Goal: Task Accomplishment & Management: Use online tool/utility

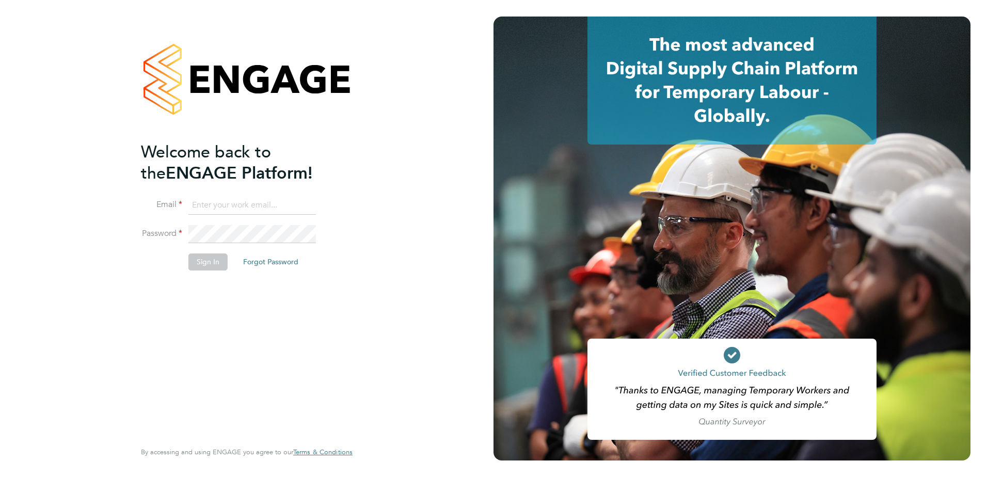
type input "[EMAIL_ADDRESS][DOMAIN_NAME]"
click at [200, 262] on button "Sign In" at bounding box center [207, 261] width 39 height 17
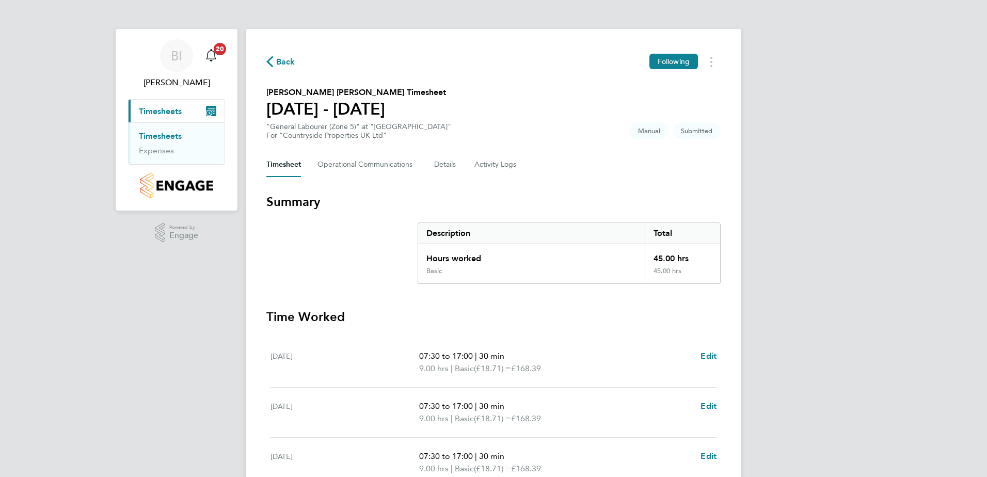
scroll to position [202, 0]
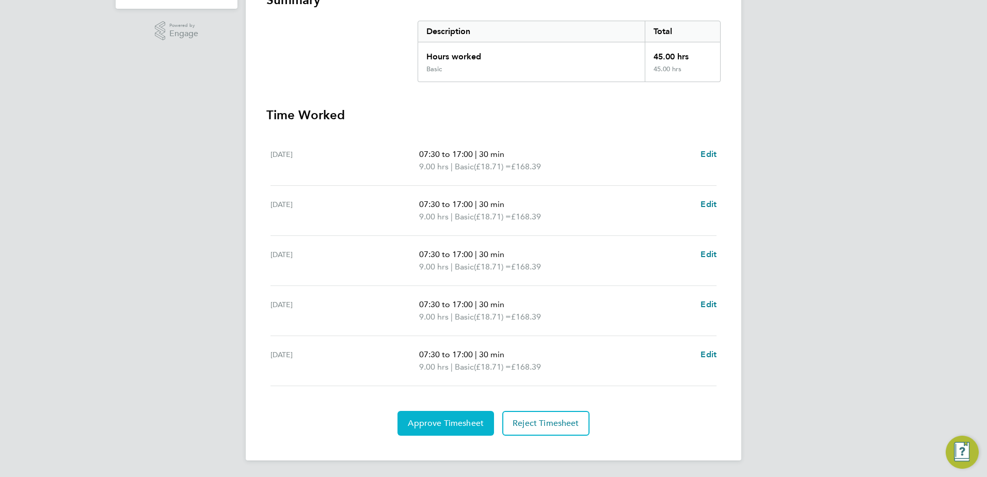
click at [444, 426] on span "Approve Timesheet" at bounding box center [446, 423] width 76 height 10
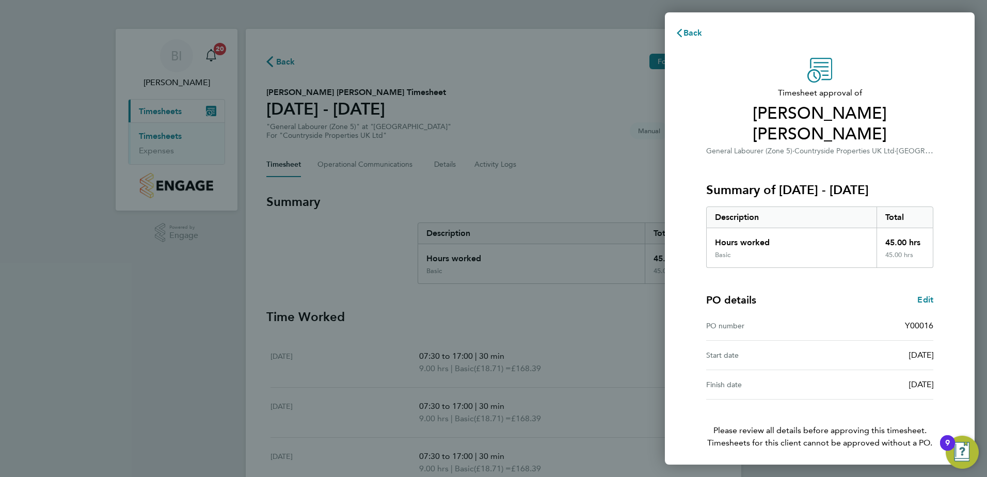
click at [812, 473] on span "Confirm Timesheet Approval" at bounding box center [819, 478] width 110 height 10
